Goal: Information Seeking & Learning: Learn about a topic

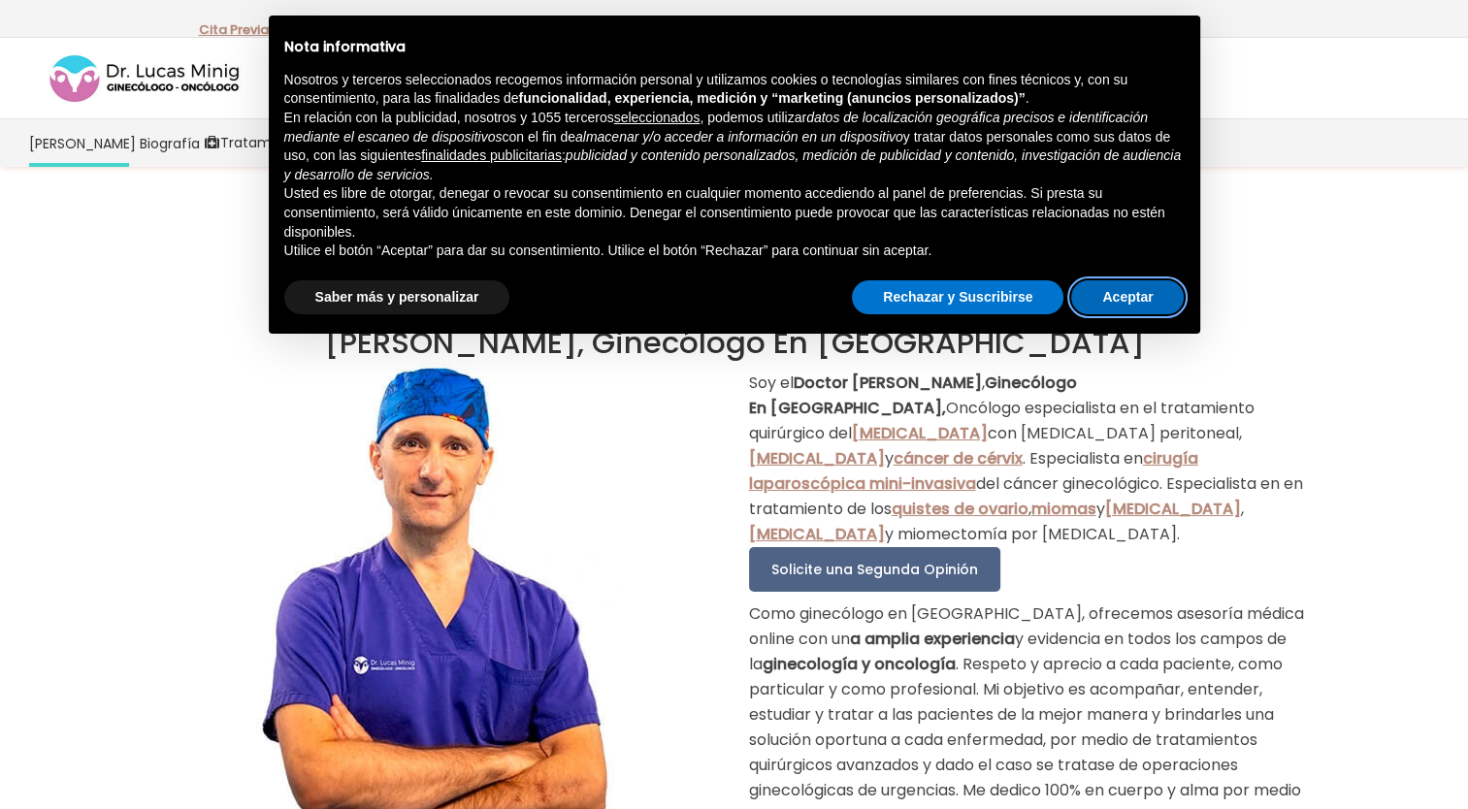
click at [1116, 298] on button "Aceptar" at bounding box center [1127, 297] width 113 height 35
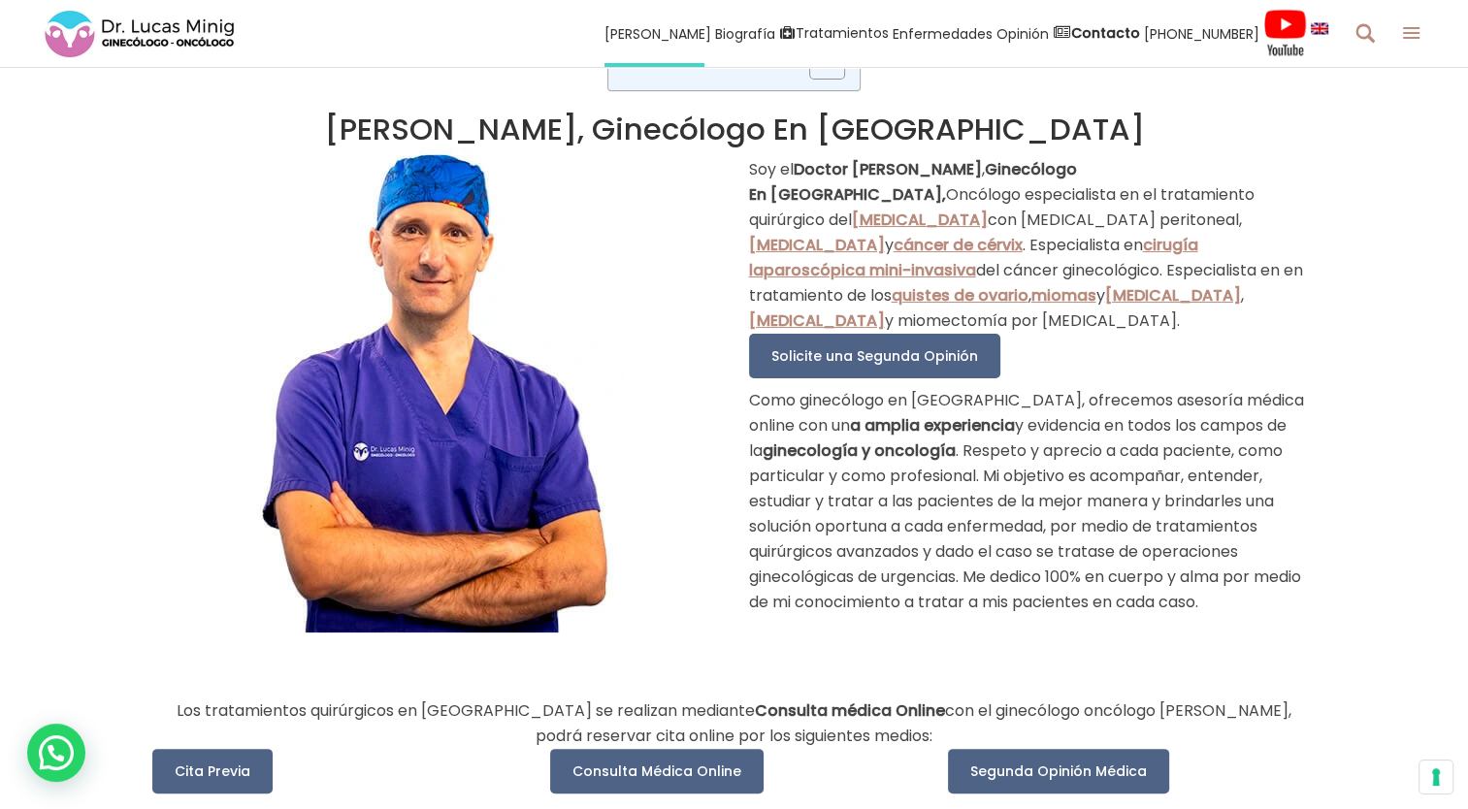
scroll to position [291, 0]
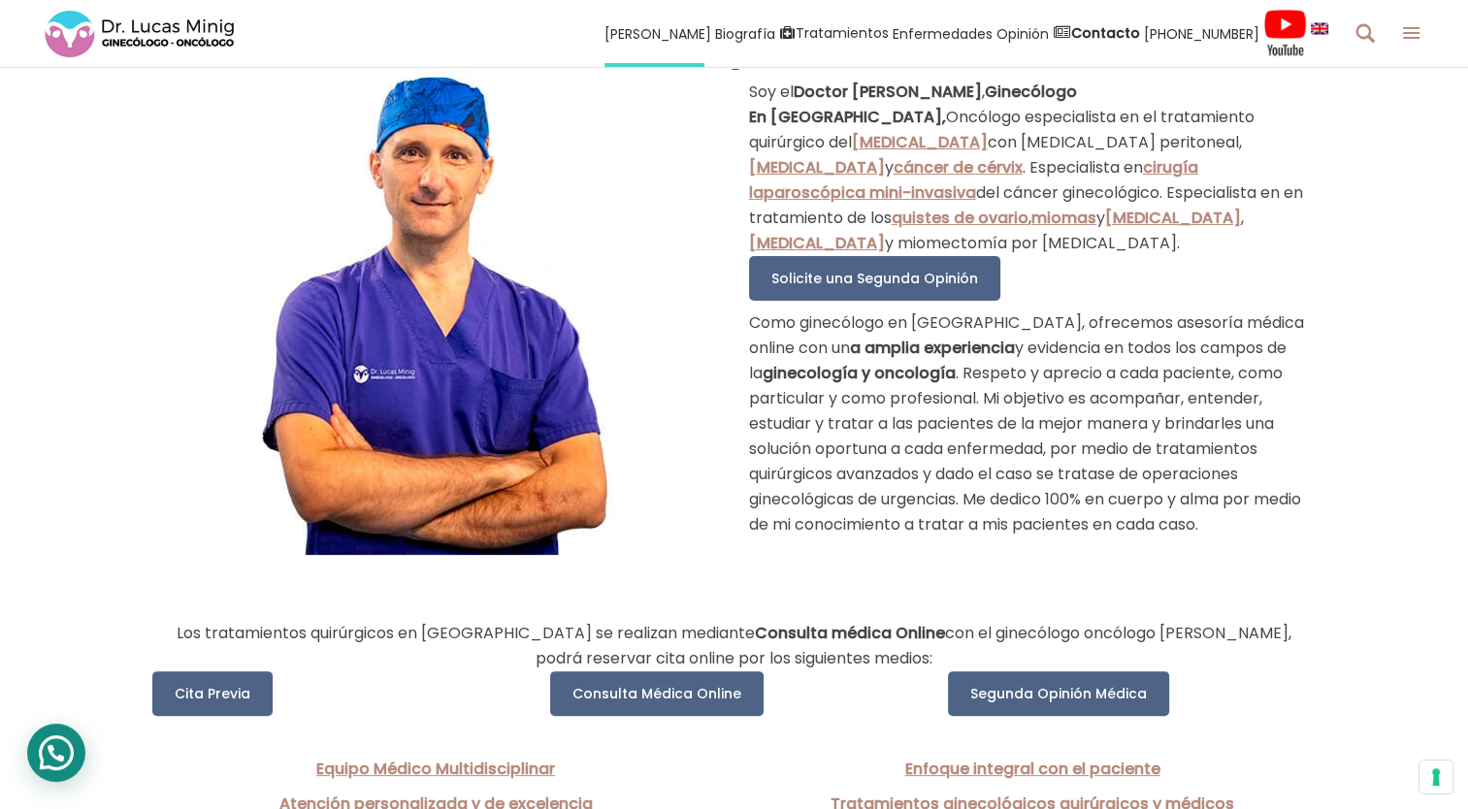
click at [65, 743] on div "WhatsApp contact" at bounding box center [56, 753] width 58 height 58
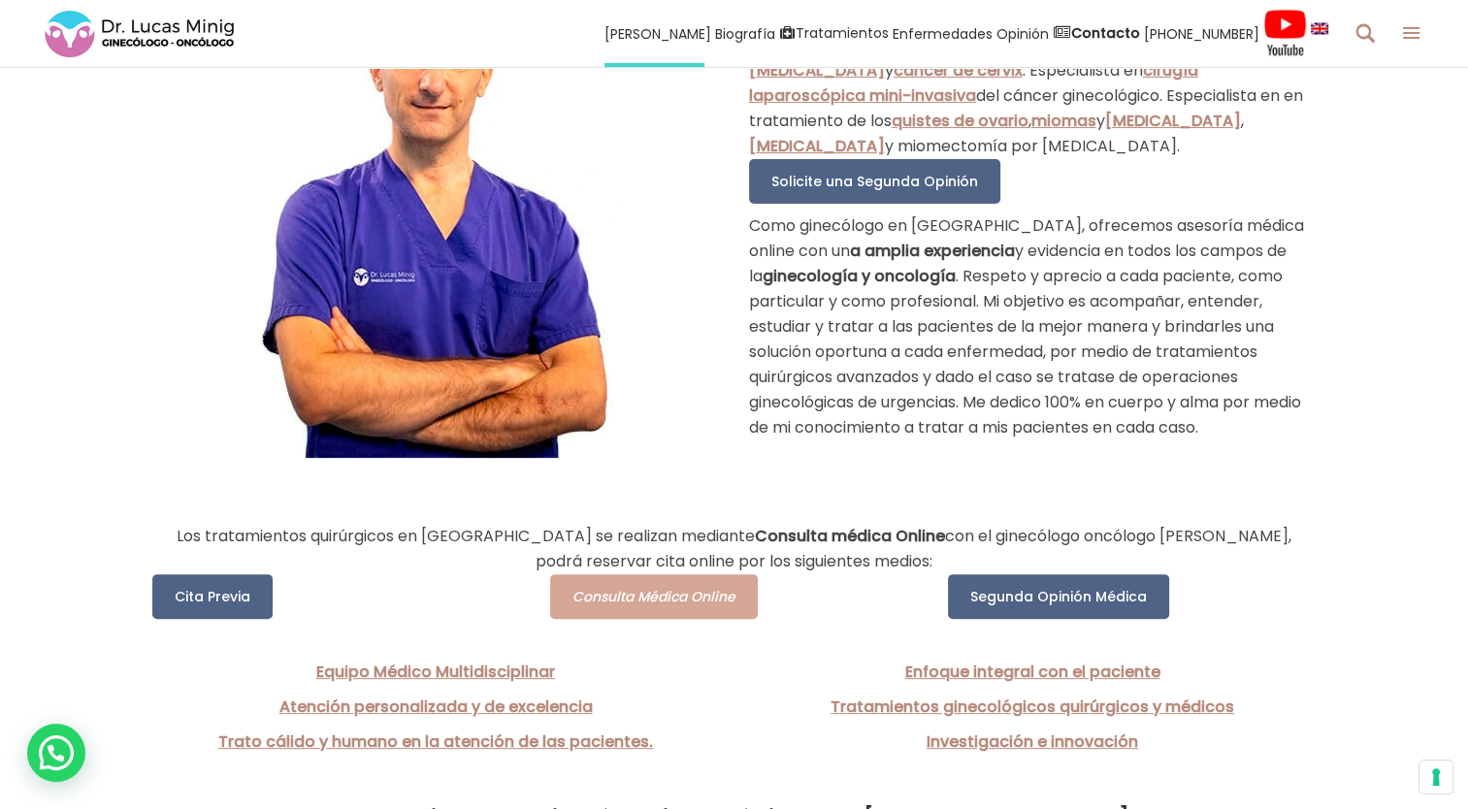
click at [664, 598] on span "Consulta Médica Online" at bounding box center [653, 596] width 163 height 19
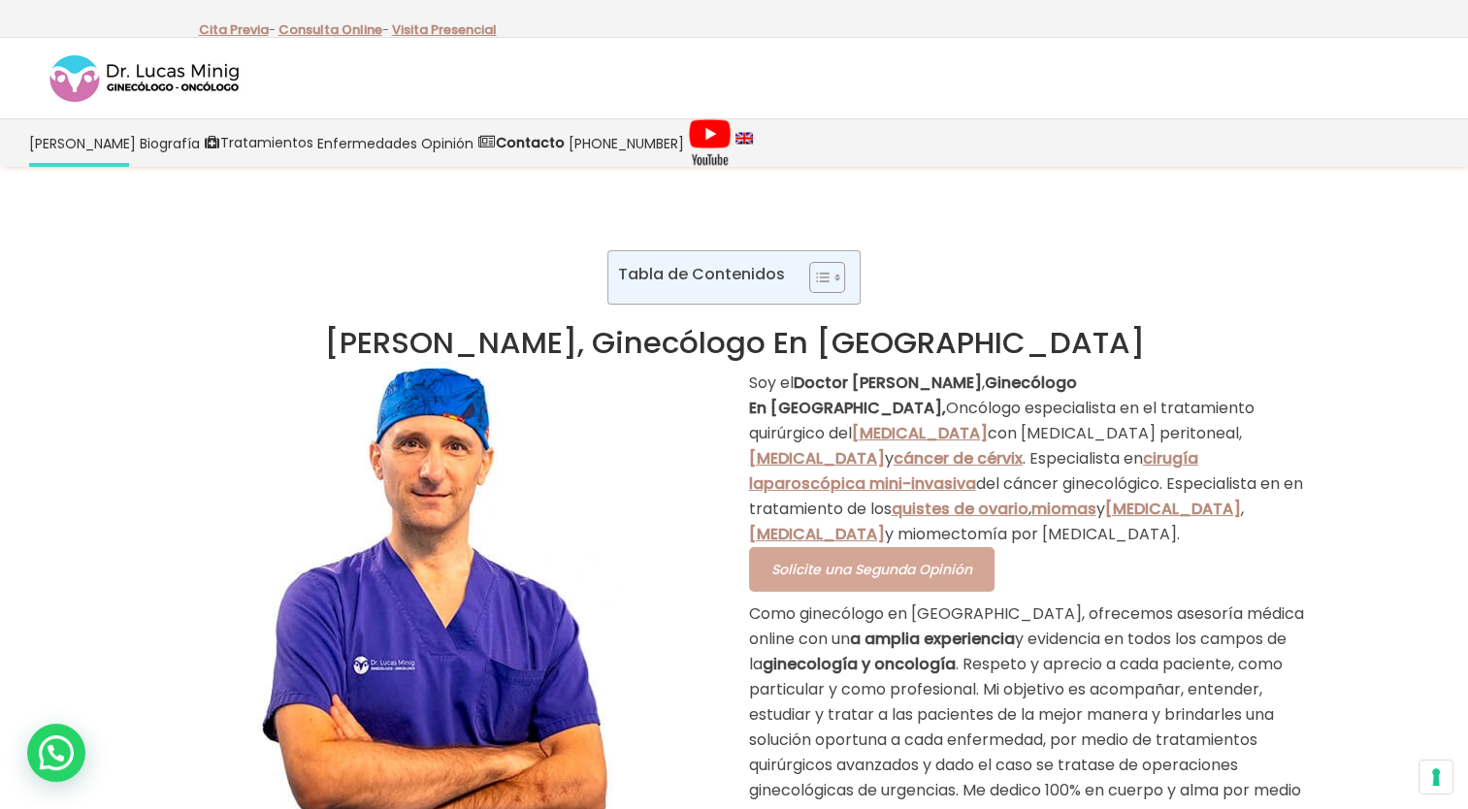
click at [787, 570] on span "Solicite una Segunda Opinión" at bounding box center [871, 569] width 201 height 19
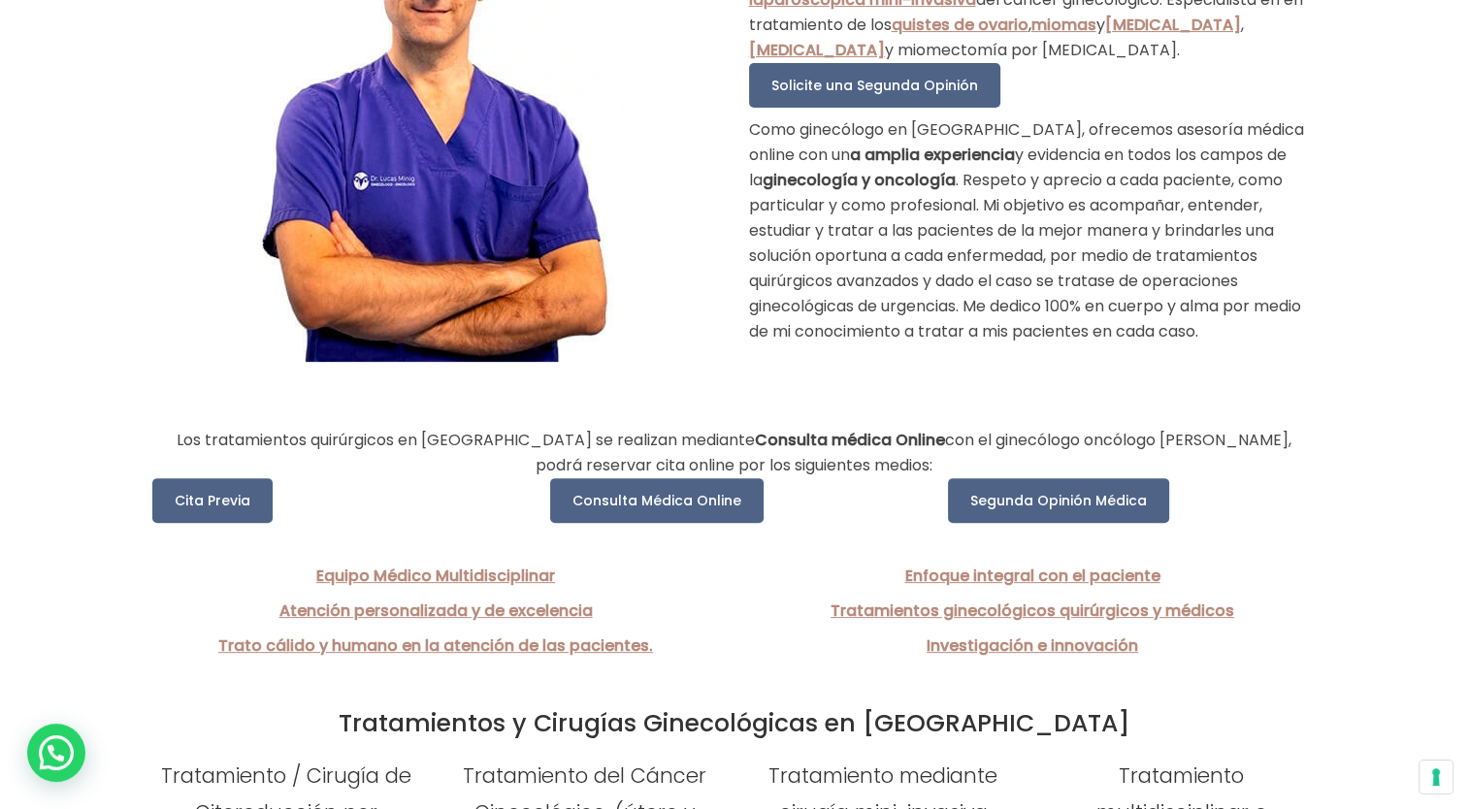
scroll to position [485, 0]
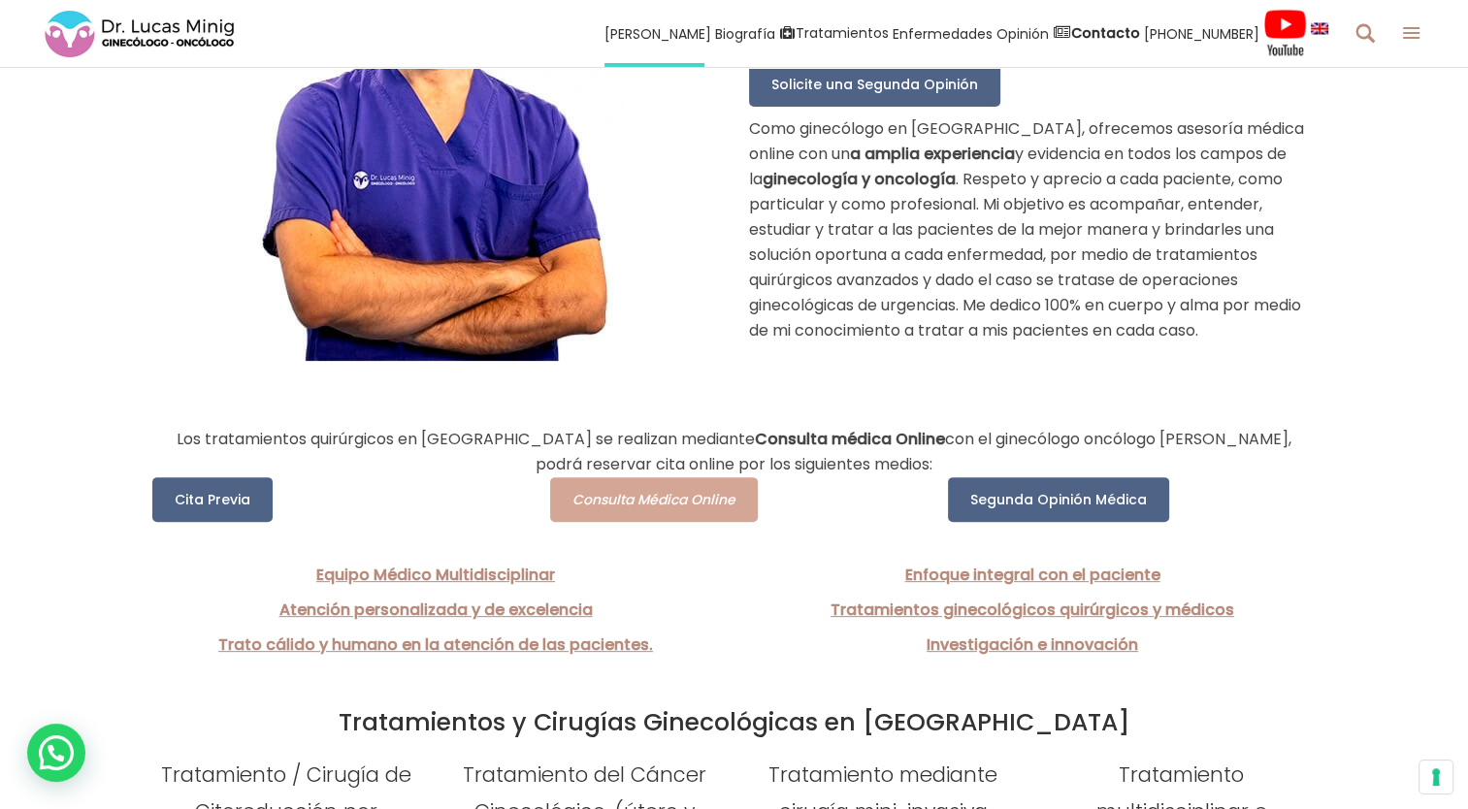
click at [631, 505] on span "Consulta Médica Online" at bounding box center [653, 499] width 163 height 19
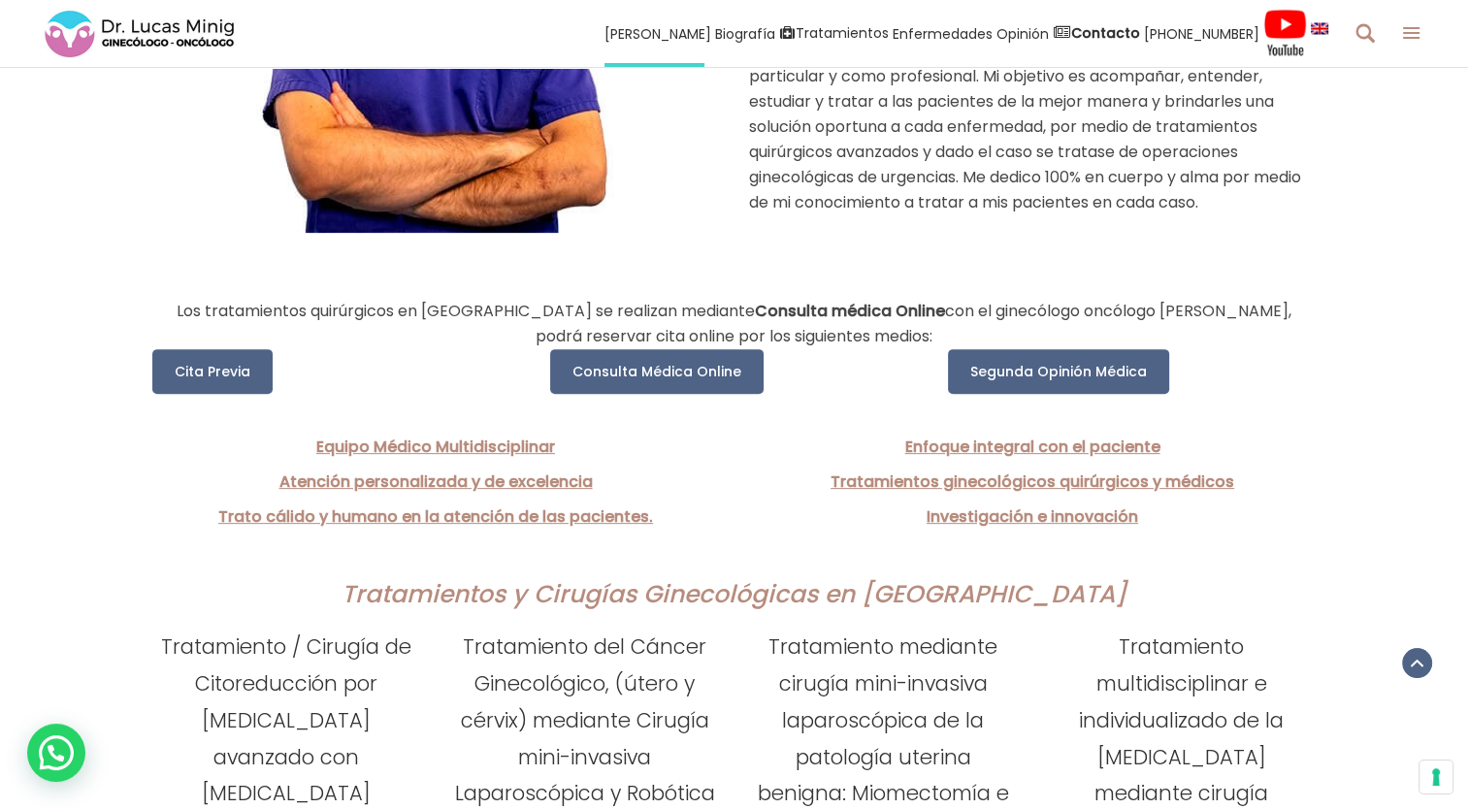
scroll to position [388, 0]
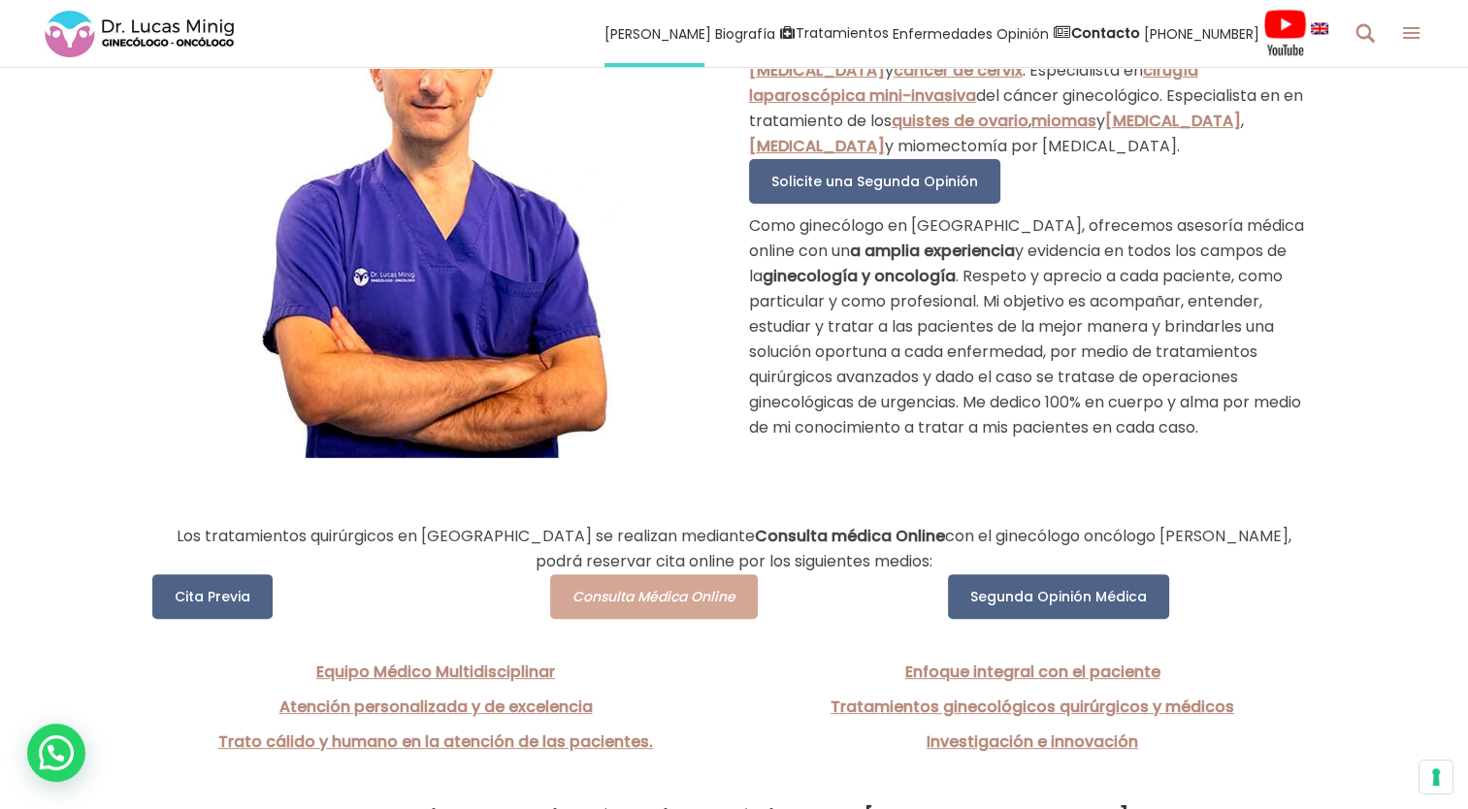
click at [684, 603] on span "Consulta Médica Online" at bounding box center [653, 596] width 163 height 19
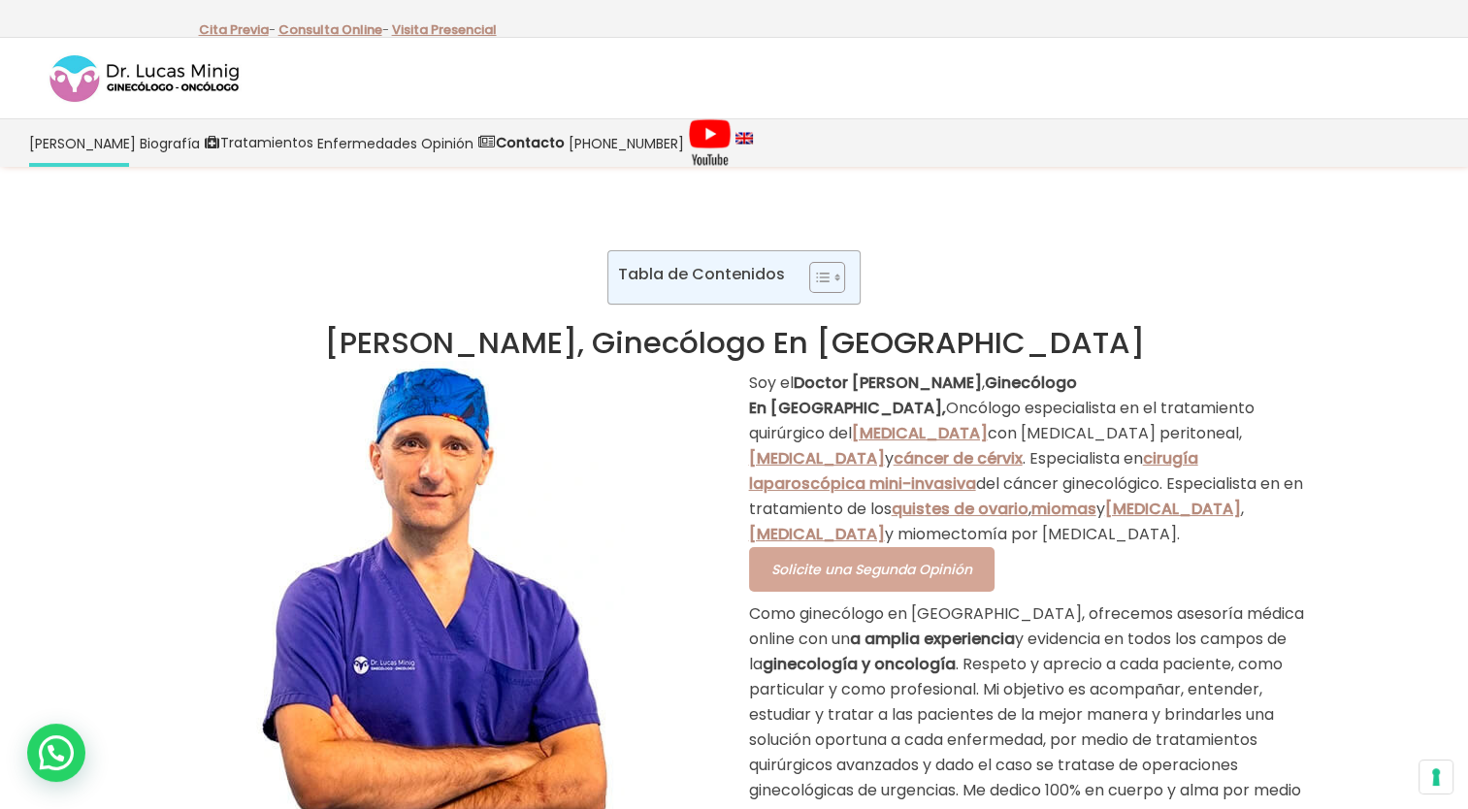
click at [762, 564] on link "Solicite una Segunda Opinión" at bounding box center [871, 569] width 245 height 45
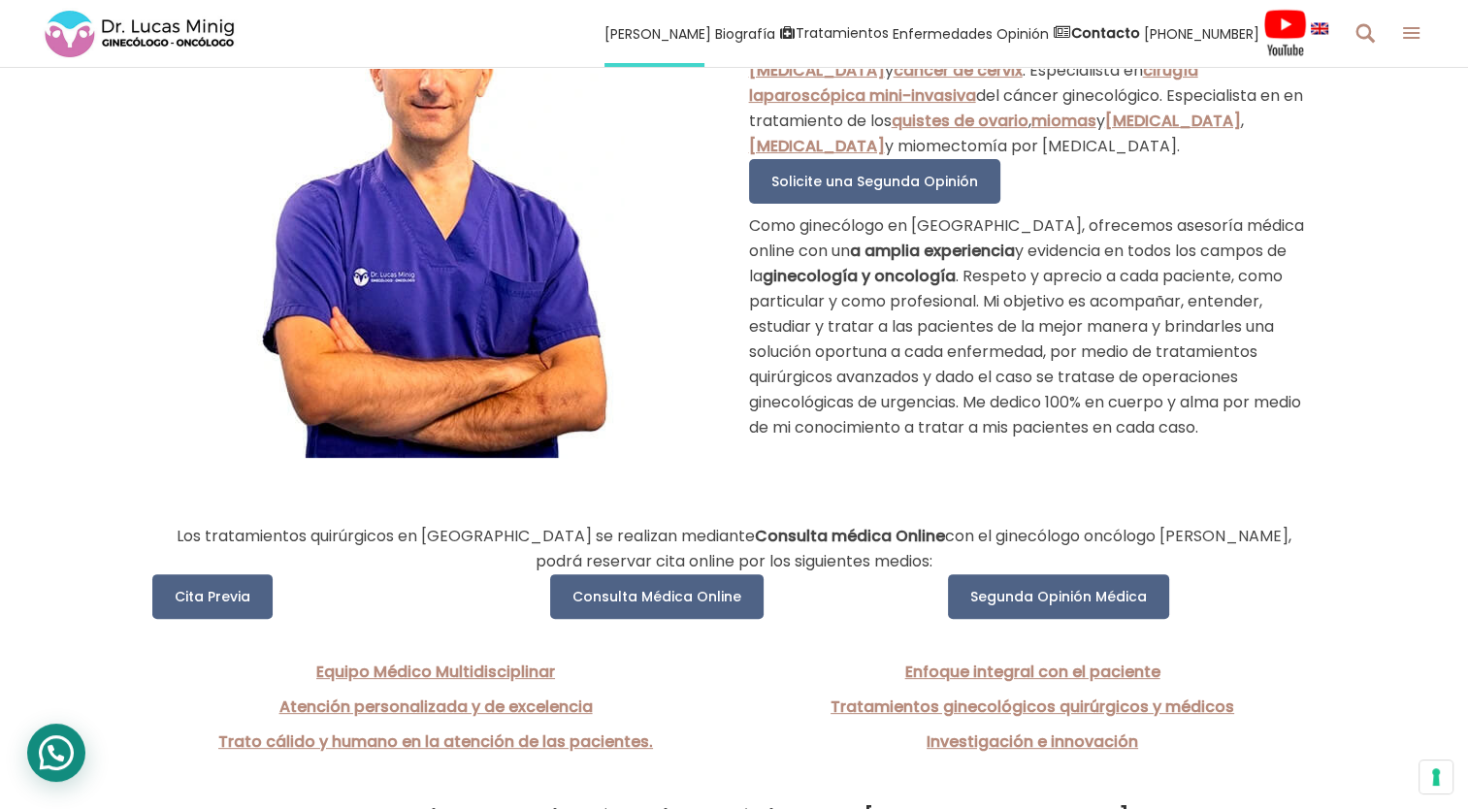
click at [62, 766] on div "WhatsApp contact" at bounding box center [56, 753] width 58 height 58
